Goal: Information Seeking & Learning: Understand process/instructions

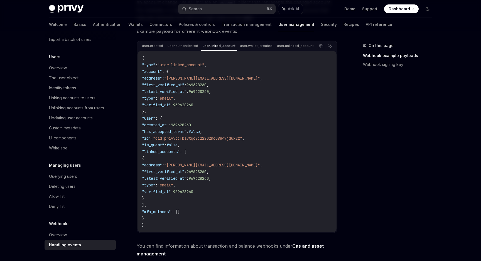
scroll to position [140, 0]
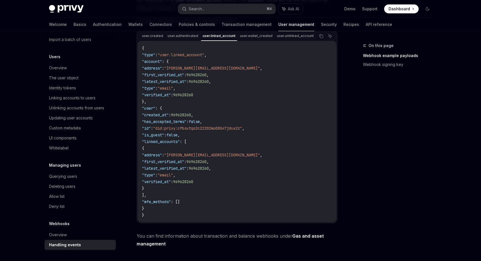
drag, startPoint x: 152, startPoint y: 144, endPoint x: 166, endPoint y: 200, distance: 57.5
click at [166, 200] on code "{ "type" : "user.linked_account" , "account" : { "address" : "[EMAIL_ADDRESS][D…" at bounding box center [237, 132] width 190 height 174
click at [166, 198] on code "{ "type" : "user.linked_account" , "account" : { "address" : "[EMAIL_ADDRESS][D…" at bounding box center [237, 132] width 190 height 174
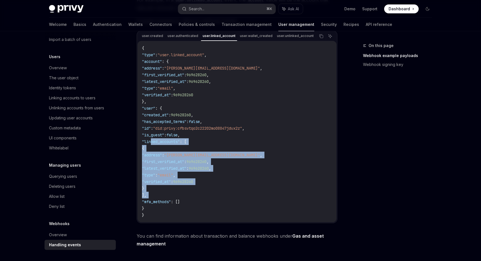
drag, startPoint x: 166, startPoint y: 198, endPoint x: 151, endPoint y: 143, distance: 56.7
click at [151, 143] on code "{ "type" : "user.linked_account" , "account" : { "address" : "[EMAIL_ADDRESS][D…" at bounding box center [237, 132] width 190 height 174
click at [151, 143] on span ""linked_accounts"" at bounding box center [161, 141] width 38 height 5
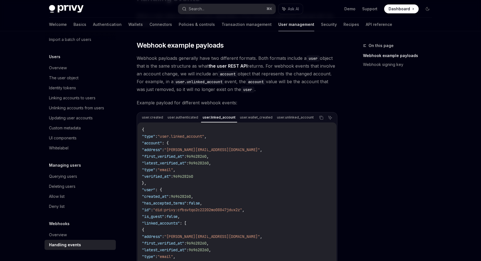
scroll to position [48, 0]
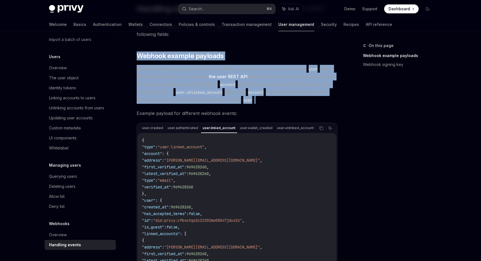
drag, startPoint x: 268, startPoint y: 99, endPoint x: 262, endPoint y: 45, distance: 54.1
click at [262, 45] on div "When a user takes an action in your application, Privy will emit a webhooks pay…" at bounding box center [237, 213] width 201 height 380
drag, startPoint x: 262, startPoint y: 45, endPoint x: 264, endPoint y: 100, distance: 55.4
click at [264, 100] on div "When a user takes an action in your application, Privy will emit a webhooks pay…" at bounding box center [237, 213] width 201 height 380
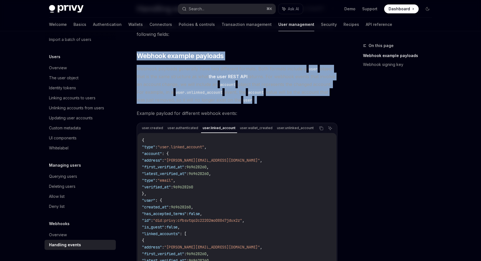
click at [264, 100] on span "Webhook payloads generally have two different formats. Both formats include a u…" at bounding box center [237, 84] width 201 height 39
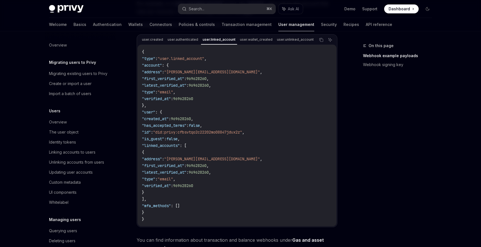
scroll to position [69, 0]
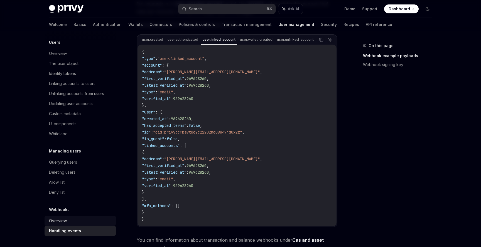
click at [79, 220] on div "Overview" at bounding box center [80, 220] width 63 height 7
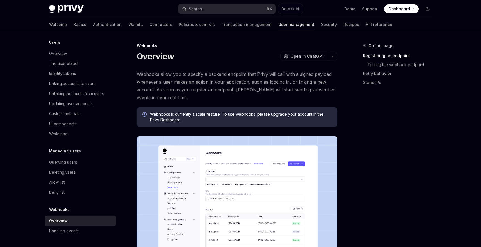
click at [83, 140] on div "Overview Migrating users to Privy Migrating existing users to Privy Create or i…" at bounding box center [80, 104] width 71 height 264
type textarea "*"
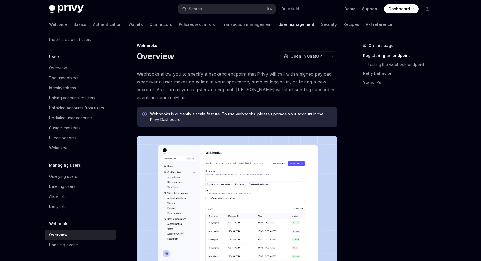
scroll to position [54, 0]
